Goal: Information Seeking & Learning: Learn about a topic

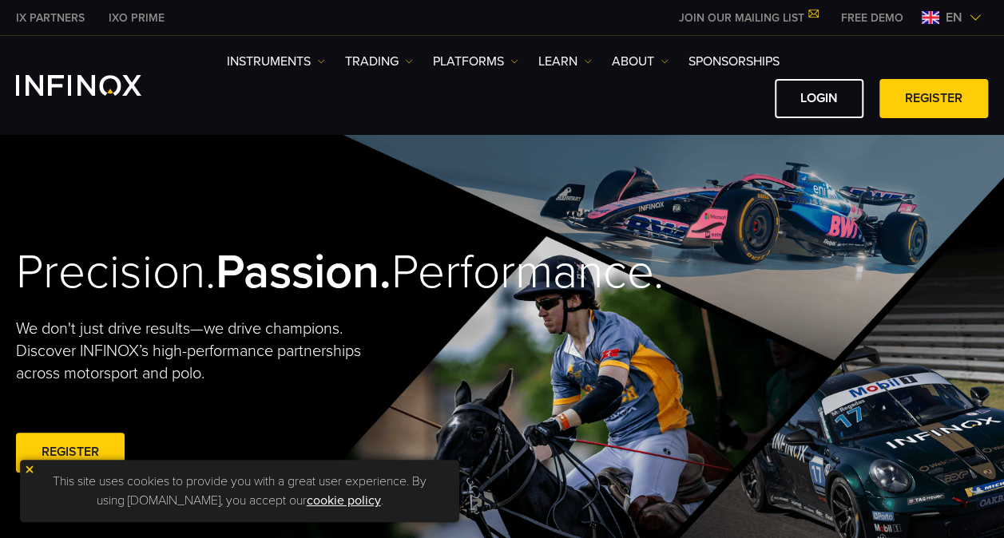
click at [842, 104] on link "LOGIN" at bounding box center [818, 98] width 89 height 39
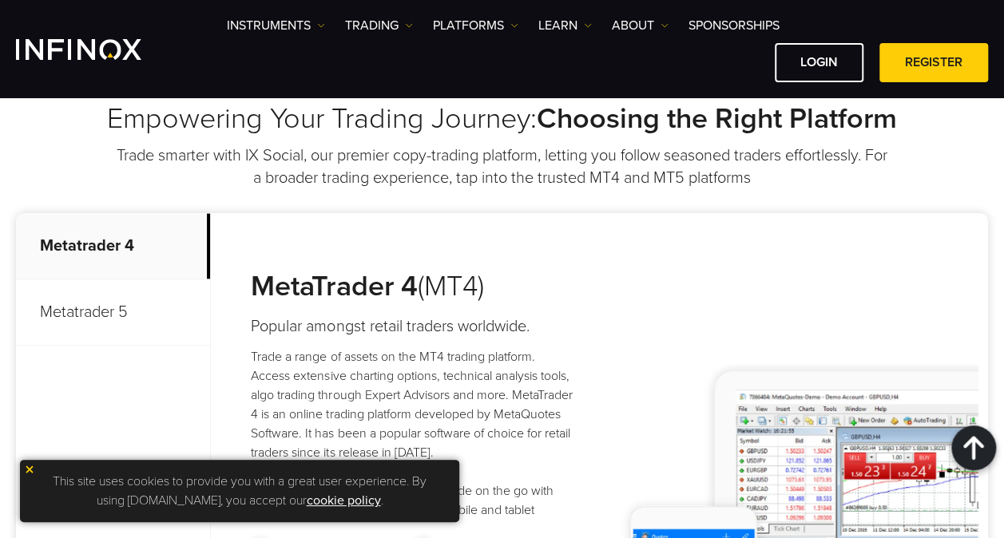
scroll to position [639, 0]
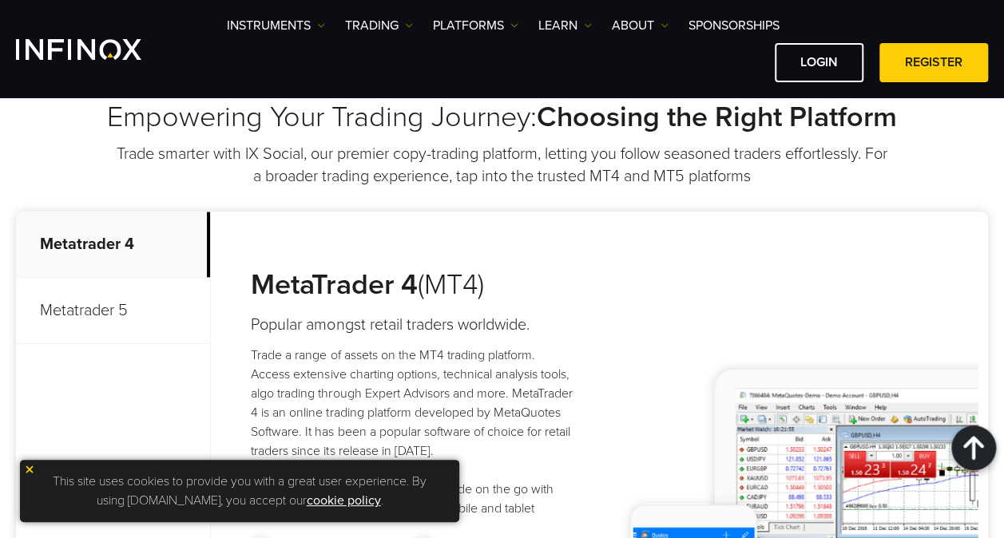
click at [82, 314] on p "Metatrader 5" at bounding box center [113, 311] width 194 height 66
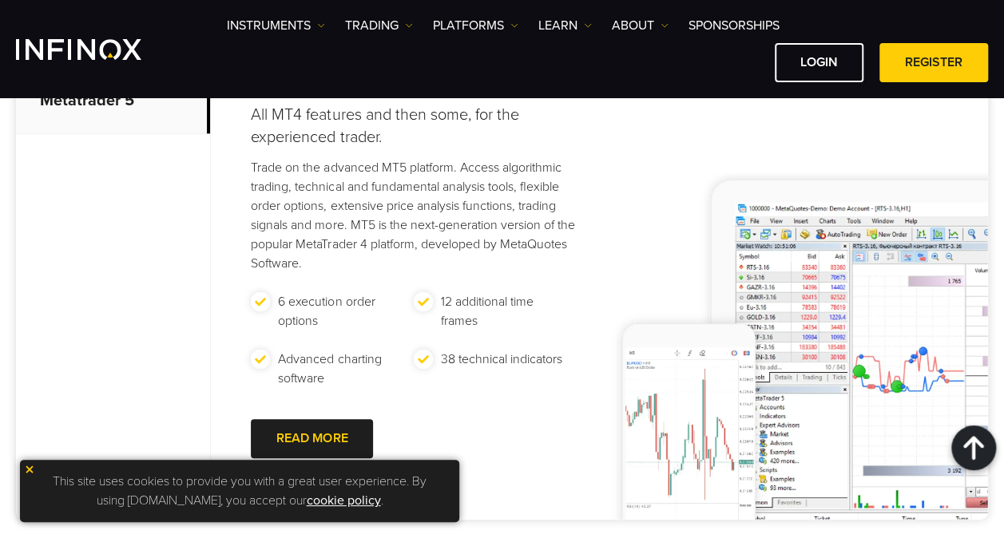
scroll to position [878, 0]
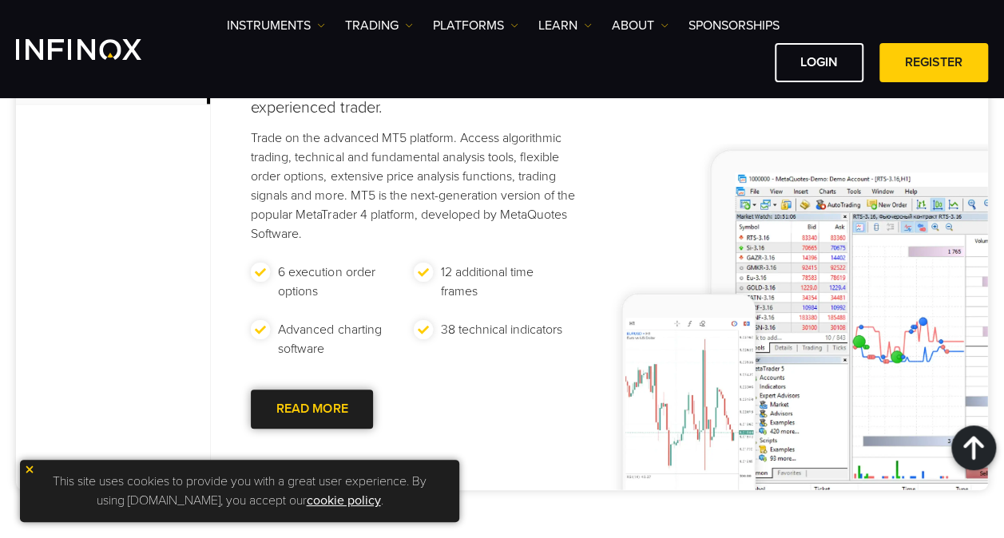
click at [369, 417] on link "READ MORE Go to new page" at bounding box center [312, 409] width 122 height 39
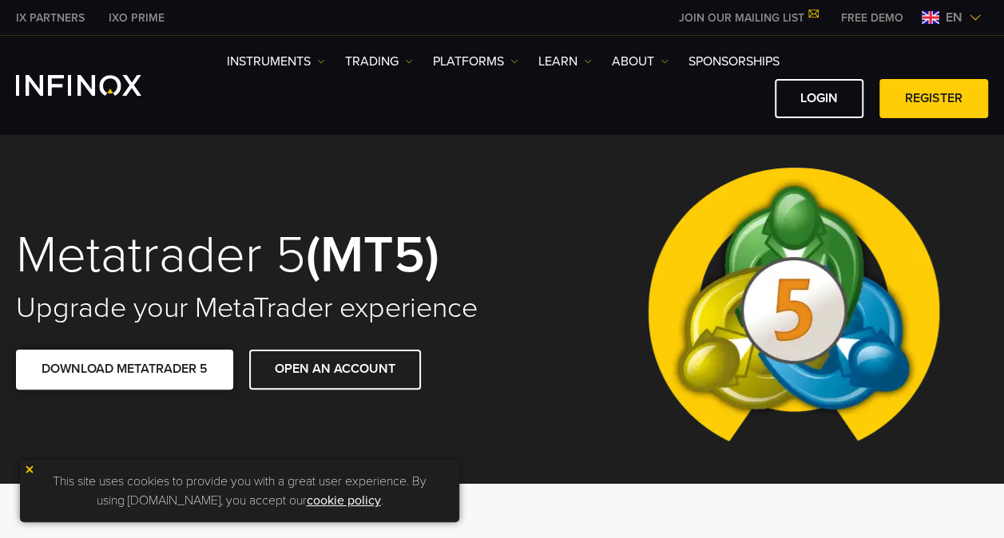
click at [125, 370] on span at bounding box center [125, 370] width 0 height 0
click at [89, 94] on img "INFINOX Logo" at bounding box center [78, 85] width 125 height 21
